Goal: Transaction & Acquisition: Obtain resource

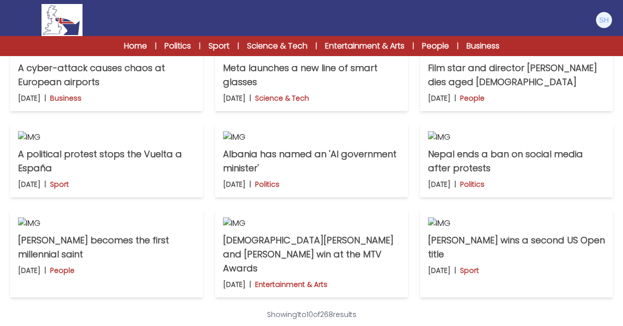
scroll to position [280, 0]
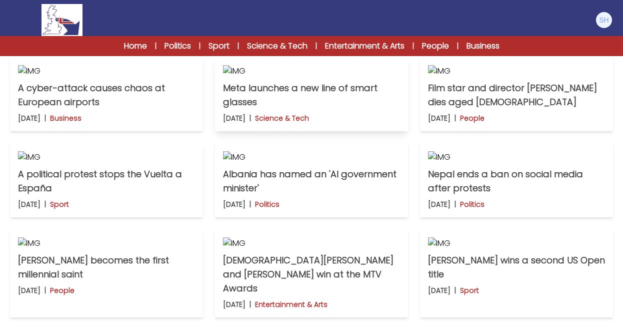
click at [302, 77] on img at bounding box center [311, 71] width 177 height 12
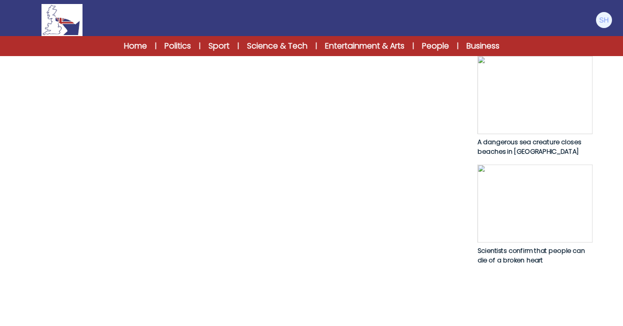
scroll to position [580, 0]
click at [504, 249] on span "Scientists confirm that people can die of a broken heart" at bounding box center [531, 256] width 108 height 19
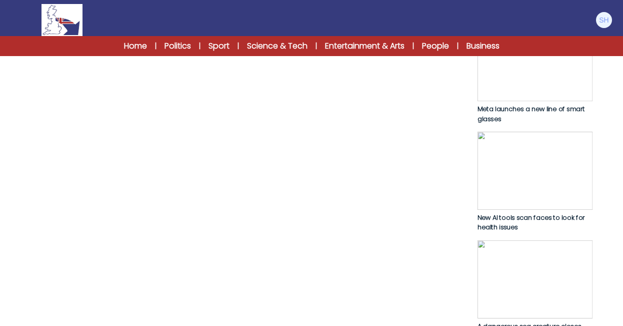
scroll to position [460, 0]
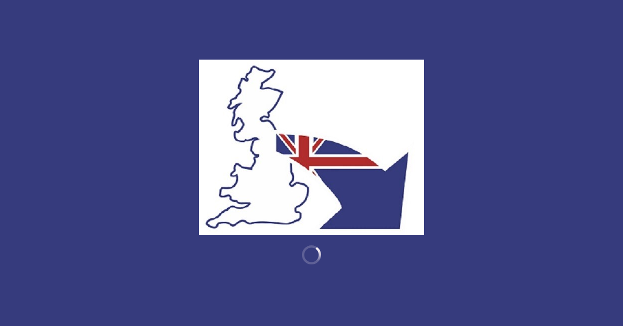
scroll to position [498, 0]
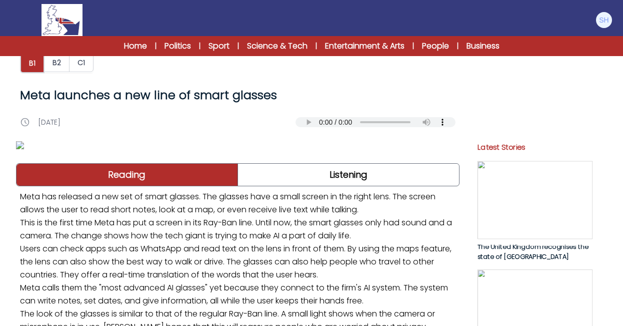
scroll to position [0, 0]
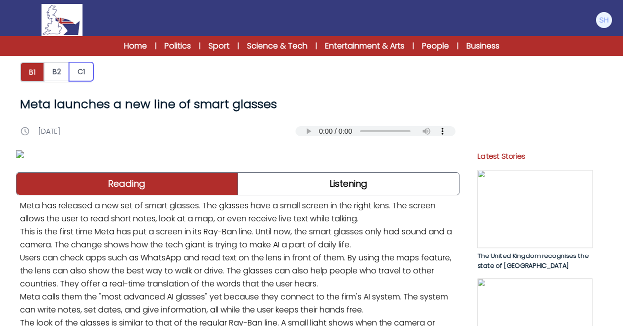
click at [82, 70] on button "C1" at bounding box center [81, 71] width 25 height 19
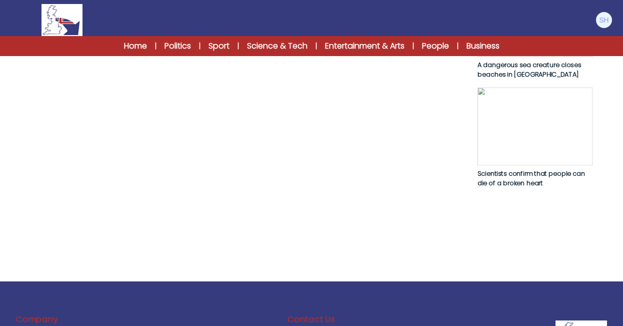
scroll to position [660, 0]
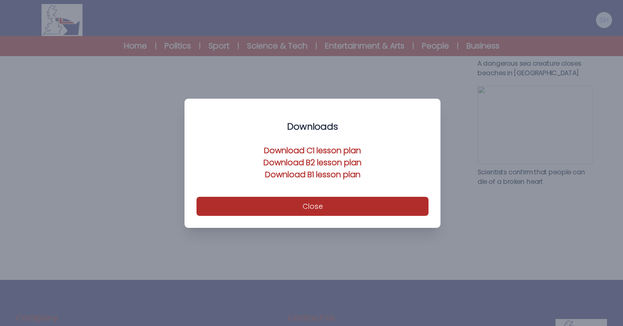
click at [297, 149] on link "Download C1 lesson plan" at bounding box center [312, 151] width 97 height 12
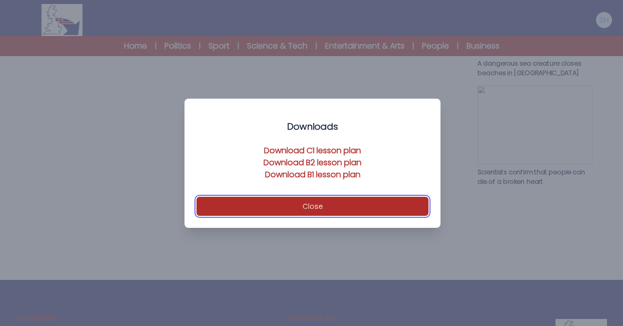
click at [314, 205] on button "Close" at bounding box center [313, 206] width 232 height 19
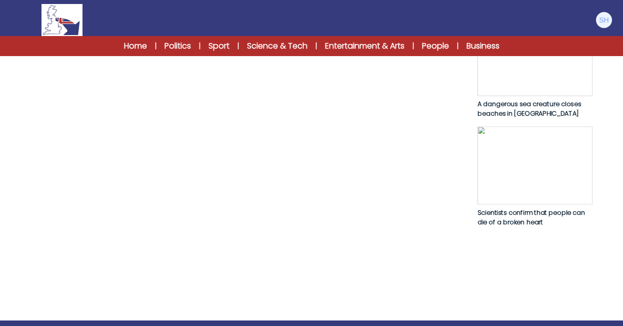
scroll to position [620, 0]
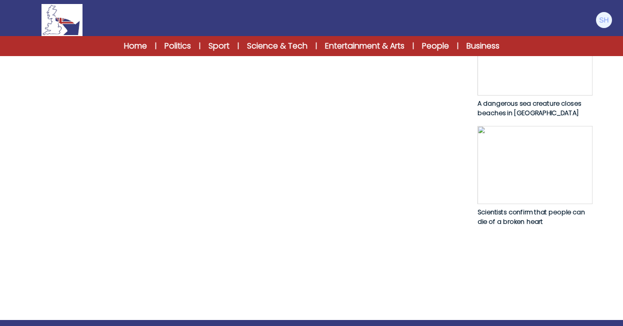
click at [514, 207] on span "Scientists confirm that people can die of a broken heart" at bounding box center [531, 216] width 108 height 19
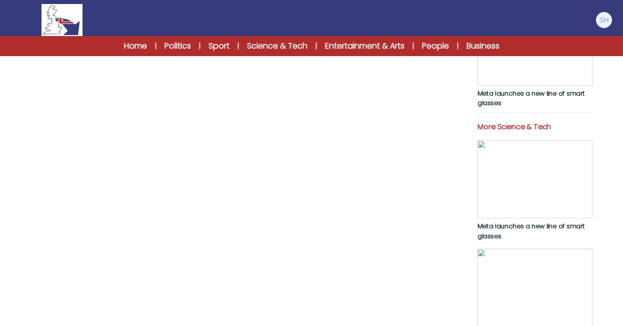
scroll to position [380, 0]
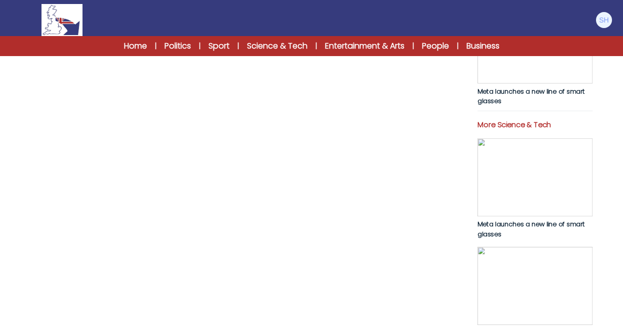
click at [524, 201] on img at bounding box center [534, 177] width 115 height 78
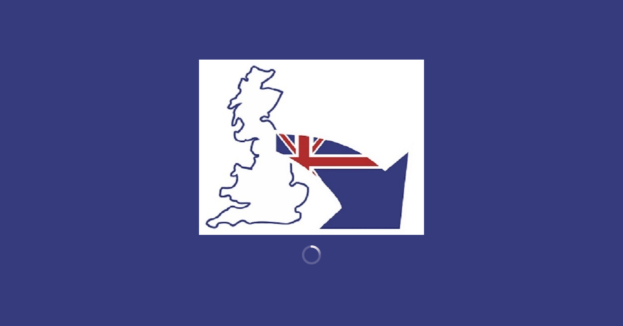
click at [521, 224] on img at bounding box center [534, 209] width 115 height 78
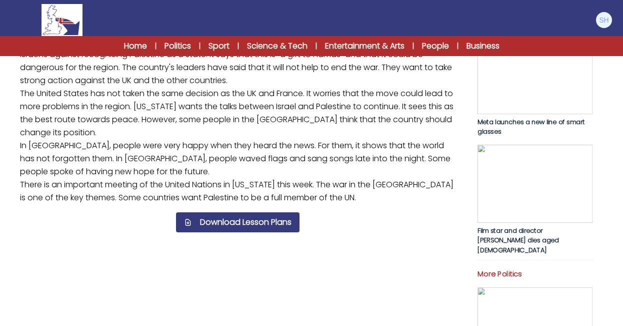
scroll to position [240, 0]
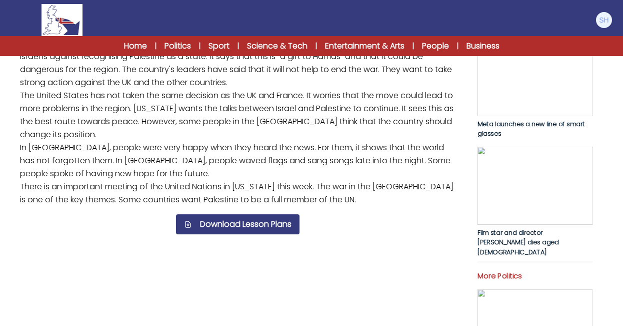
click at [503, 125] on span "Meta launches a new line of smart glasses" at bounding box center [530, 129] width 107 height 19
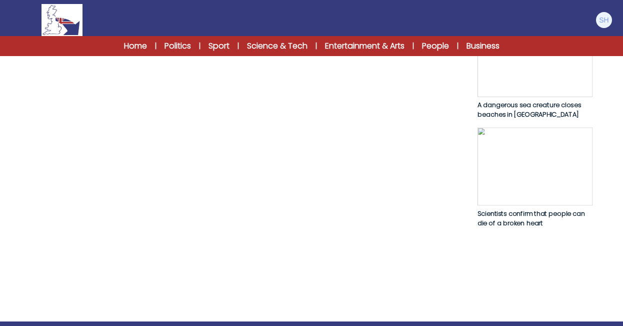
scroll to position [620, 0]
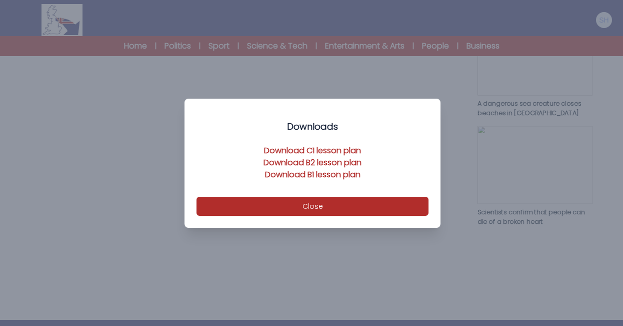
click at [309, 175] on link "Download B1 lesson plan" at bounding box center [313, 175] width 96 height 12
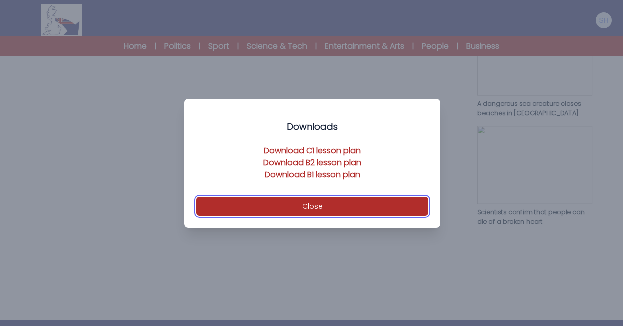
click at [313, 206] on button "Close" at bounding box center [313, 206] width 232 height 19
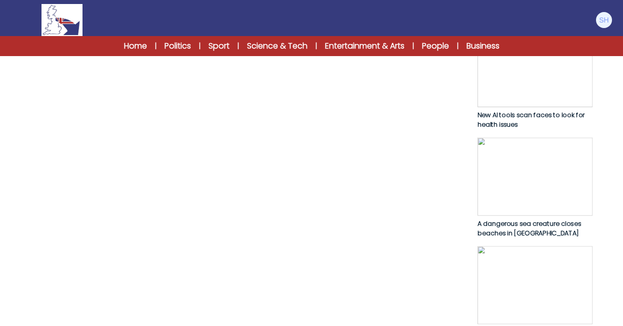
scroll to position [520, 0]
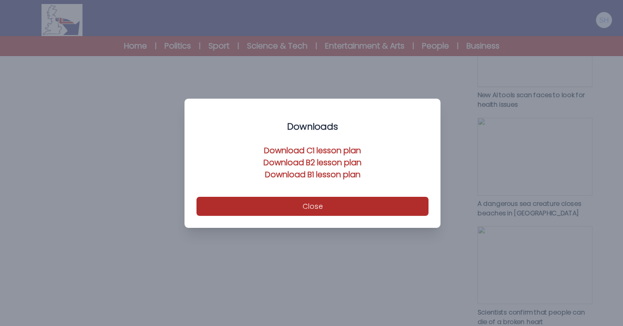
click at [317, 162] on link "Download B2 lesson plan" at bounding box center [313, 163] width 98 height 12
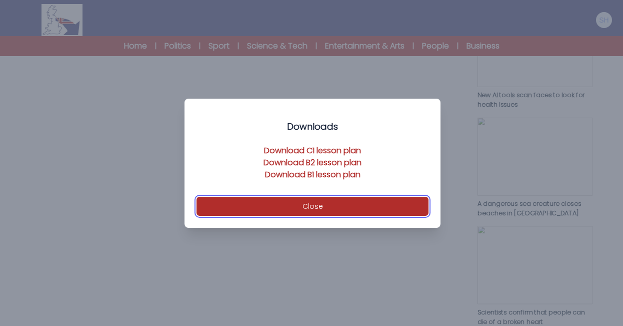
click at [309, 203] on button "Close" at bounding box center [313, 206] width 232 height 19
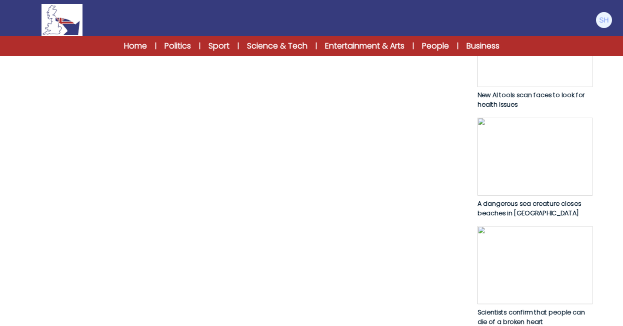
scroll to position [0, 0]
